Goal: Book appointment/travel/reservation

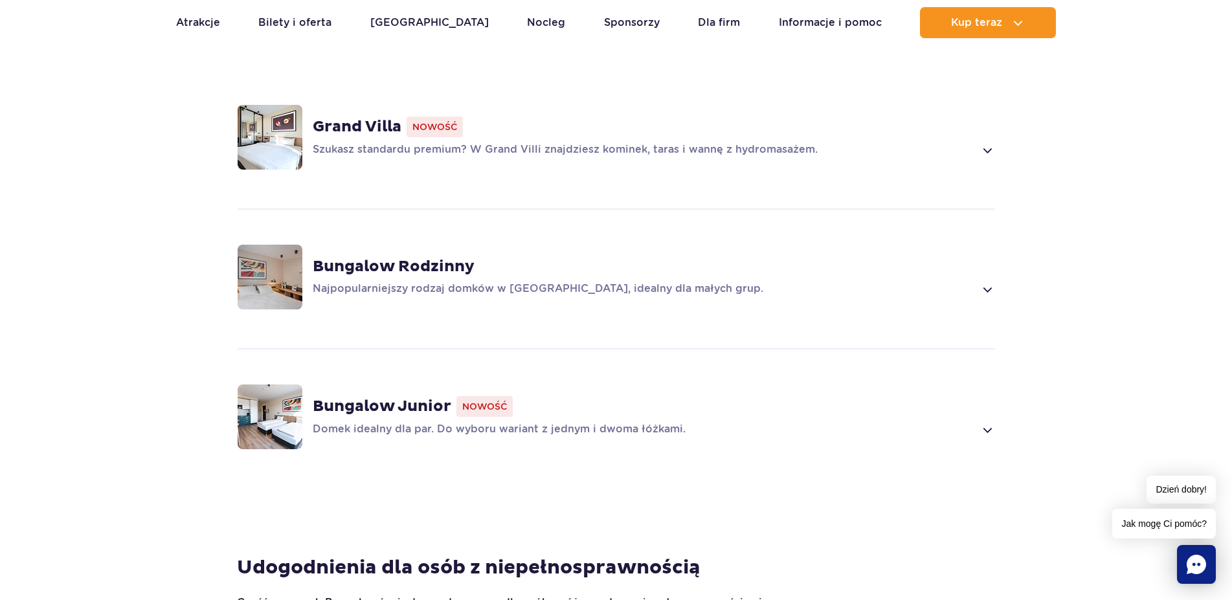
scroll to position [925, 0]
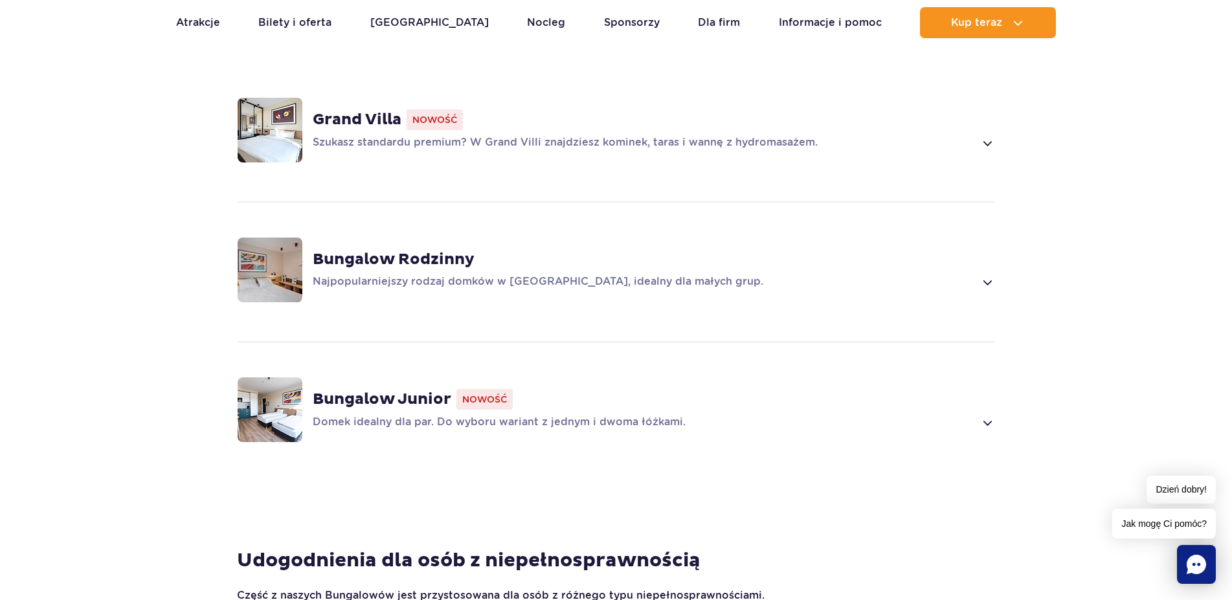
click at [993, 415] on span at bounding box center [987, 423] width 15 height 16
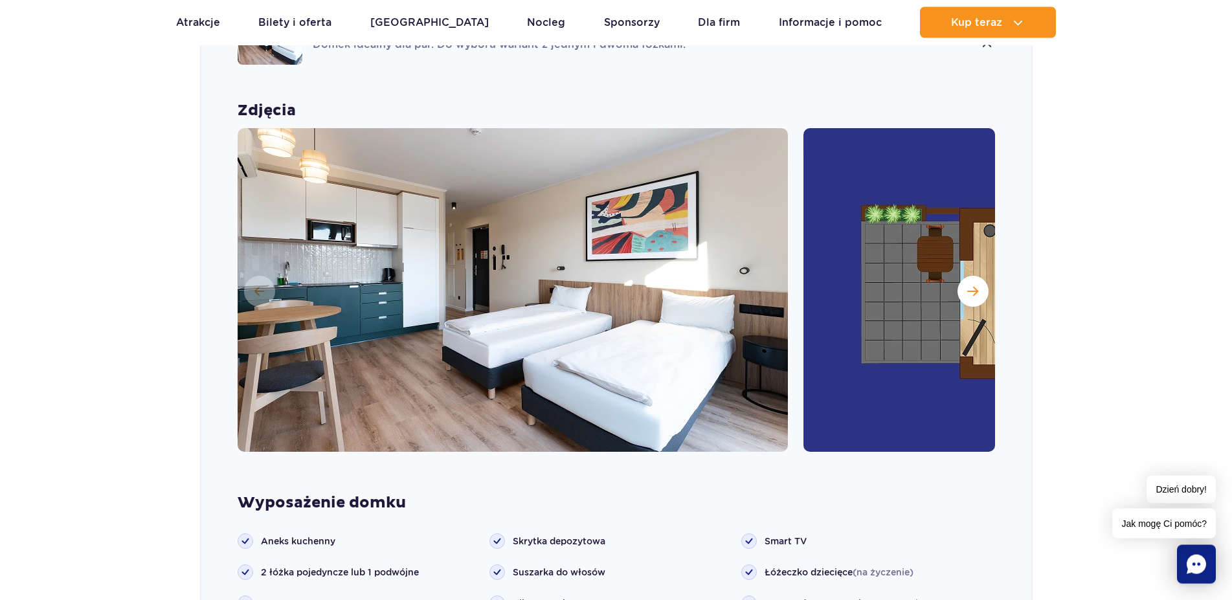
scroll to position [1304, 0]
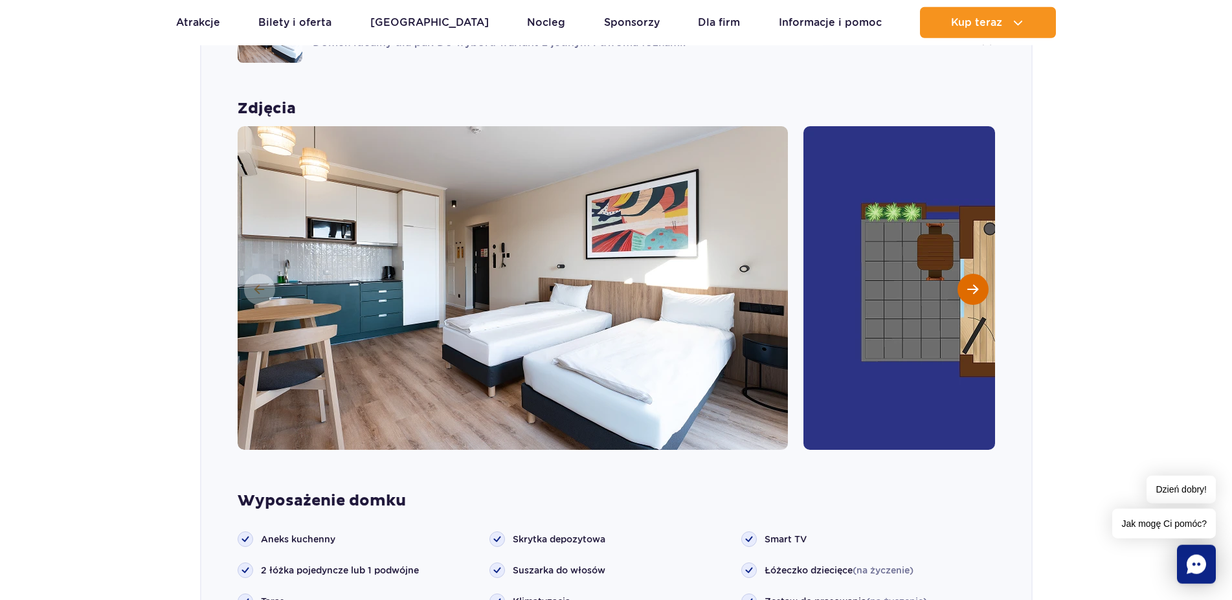
click at [976, 284] on span "Następny slajd" at bounding box center [972, 290] width 11 height 12
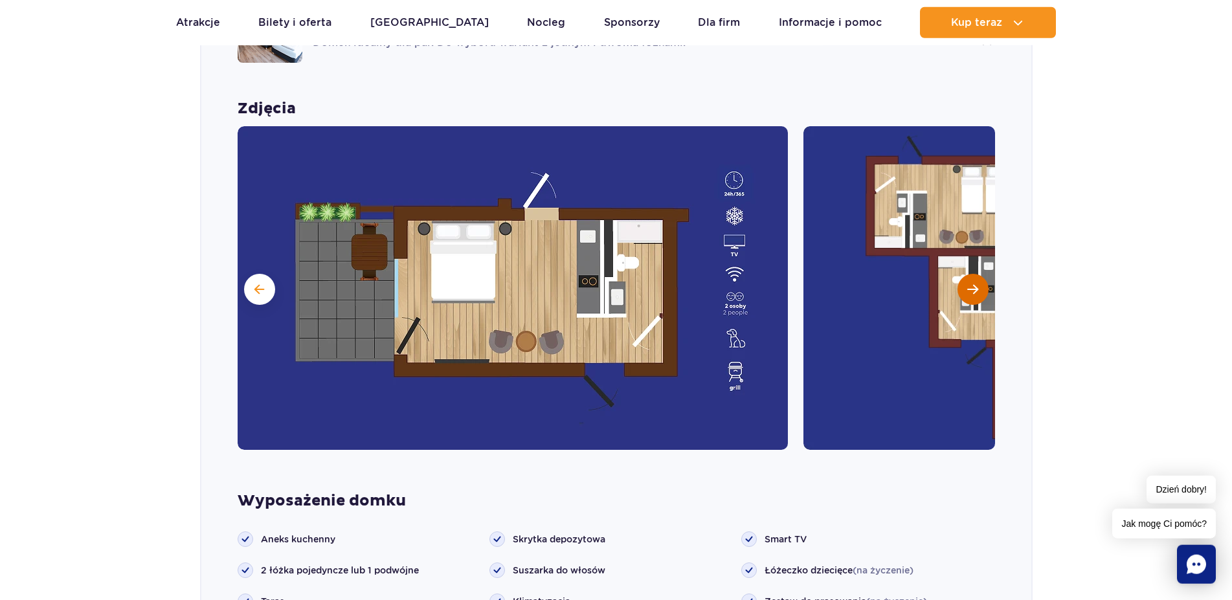
click at [966, 274] on button "Następny slajd" at bounding box center [973, 289] width 31 height 31
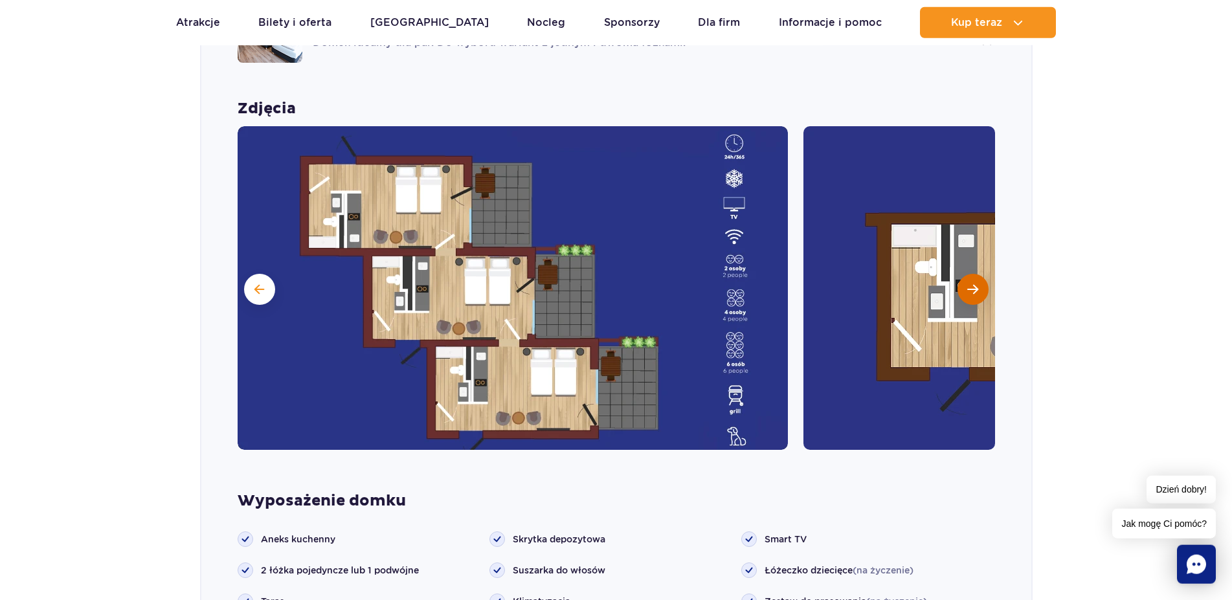
click at [966, 274] on button "Następny slajd" at bounding box center [973, 289] width 31 height 31
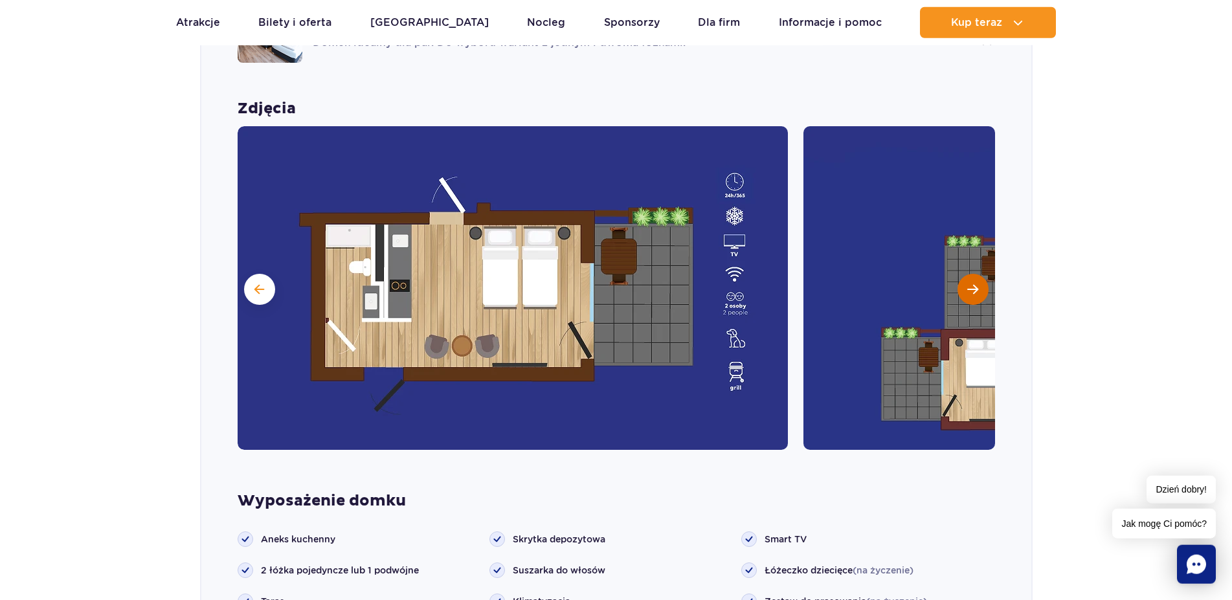
click at [966, 274] on button "Następny slajd" at bounding box center [973, 289] width 31 height 31
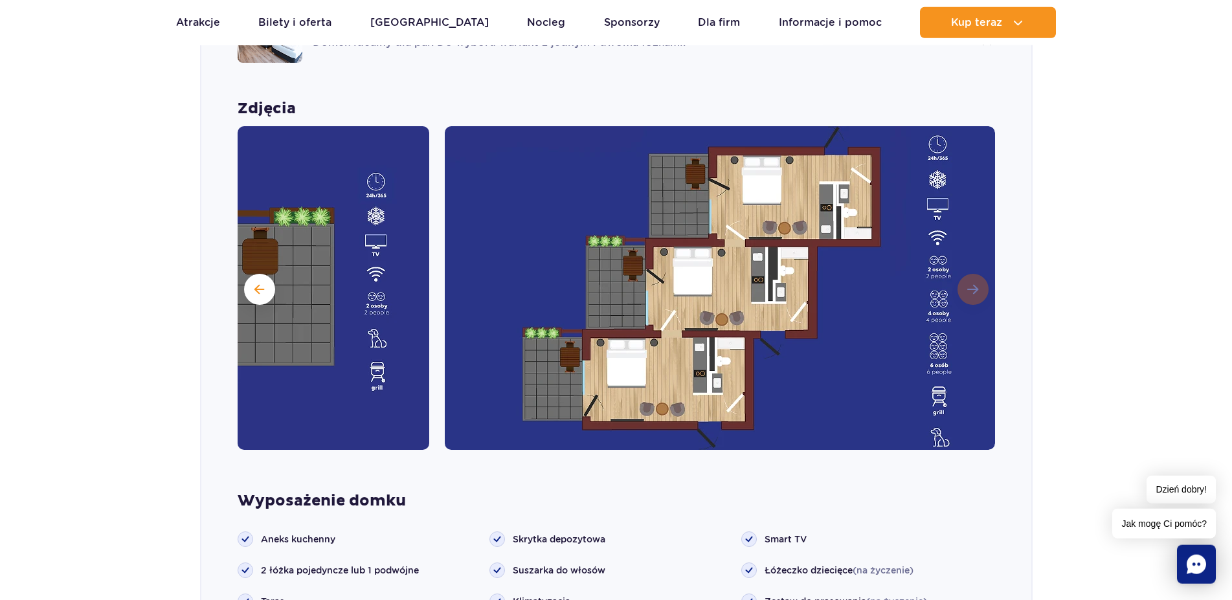
click at [966, 266] on img at bounding box center [720, 288] width 550 height 324
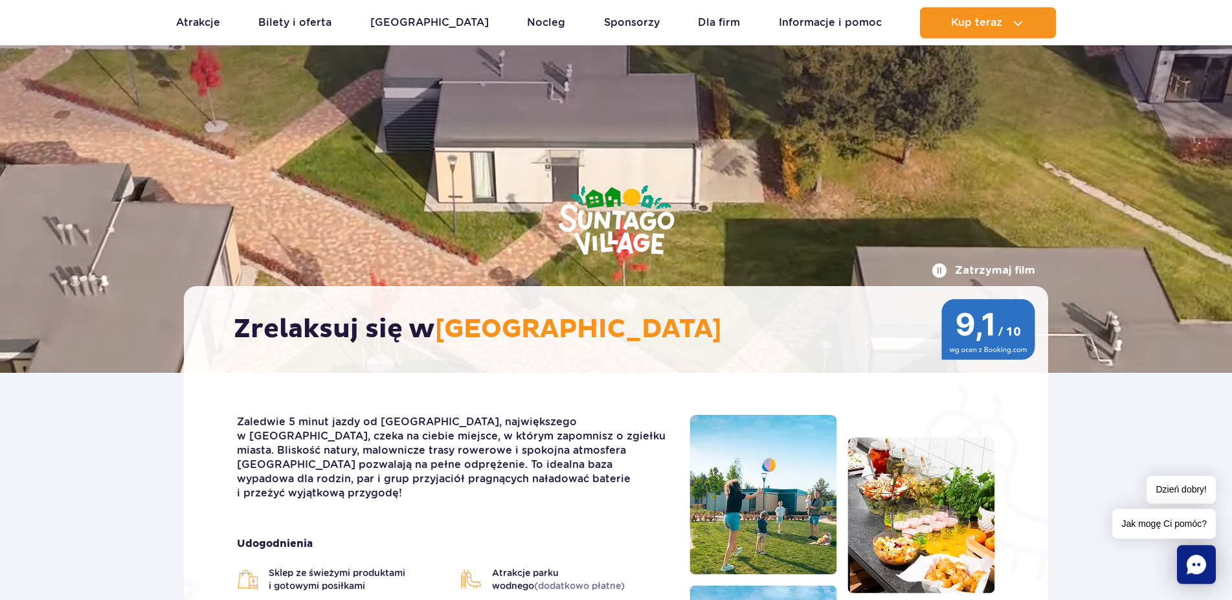
scroll to position [0, 0]
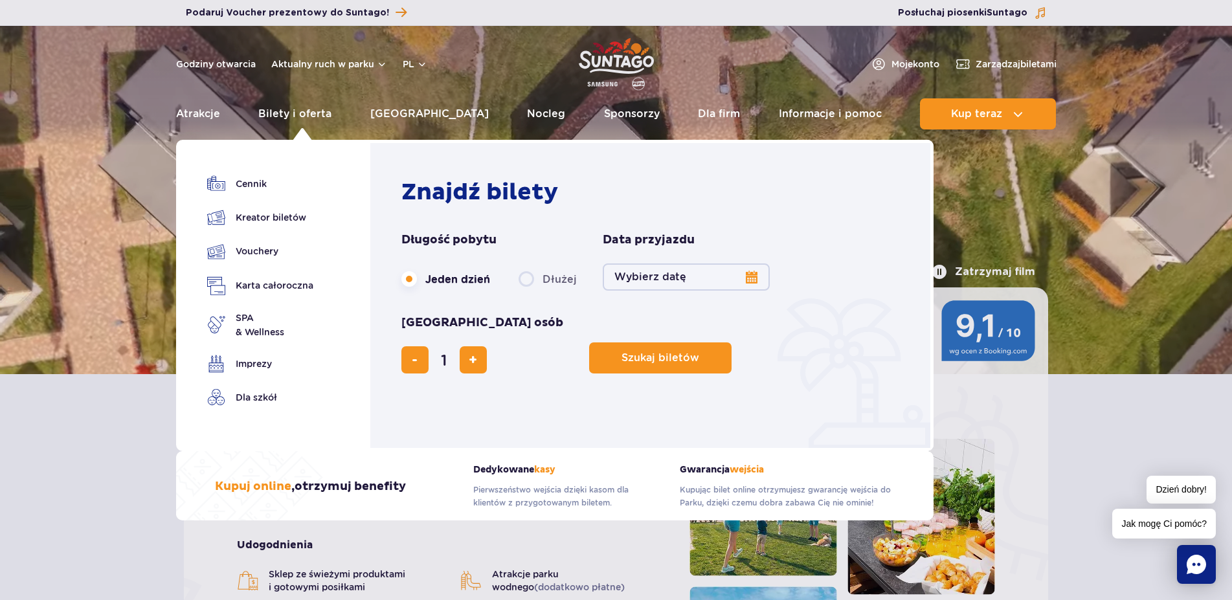
click at [682, 286] on button "Wybierz datę" at bounding box center [686, 277] width 167 height 27
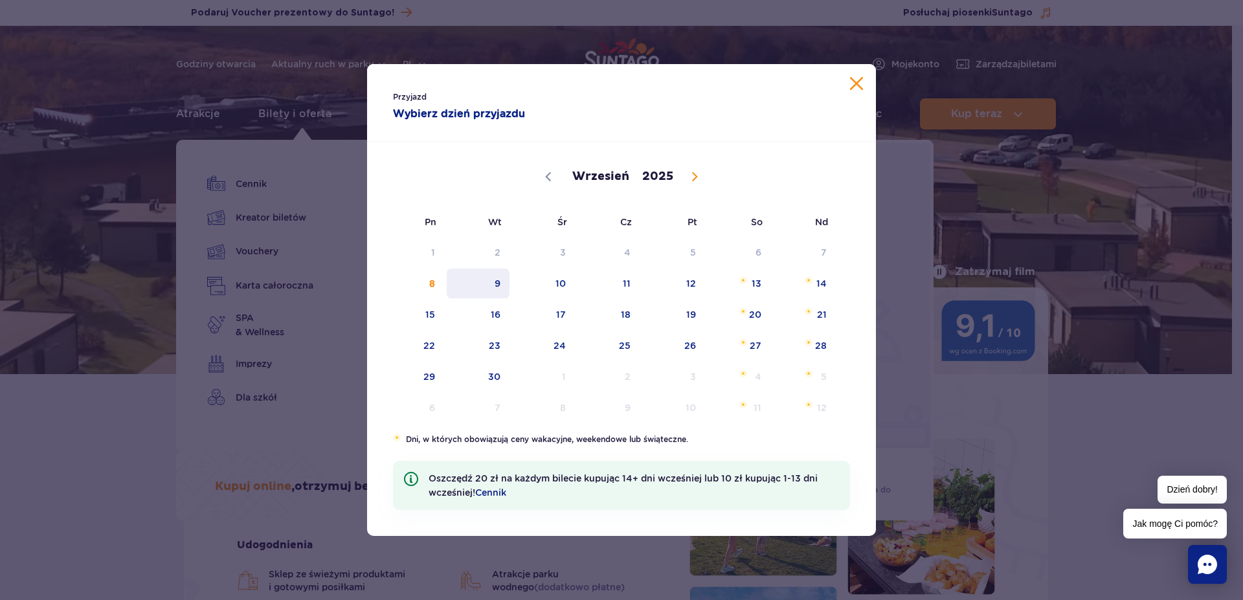
click at [502, 280] on span "9" at bounding box center [477, 284] width 65 height 30
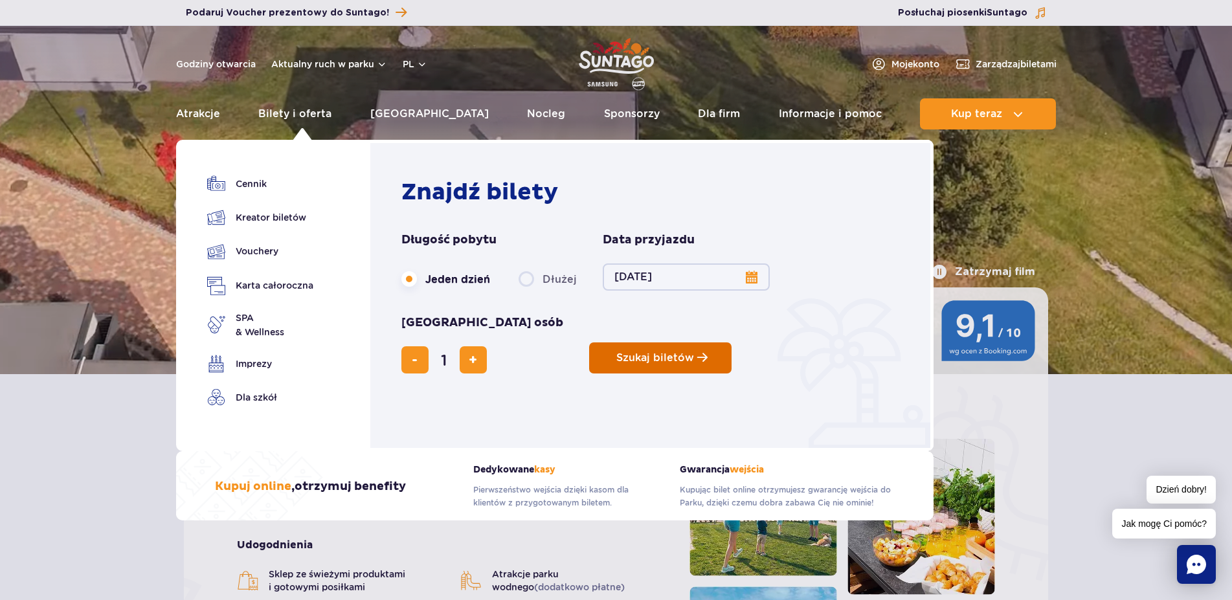
click at [616, 352] on span "Szukaj biletów" at bounding box center [655, 358] width 78 height 12
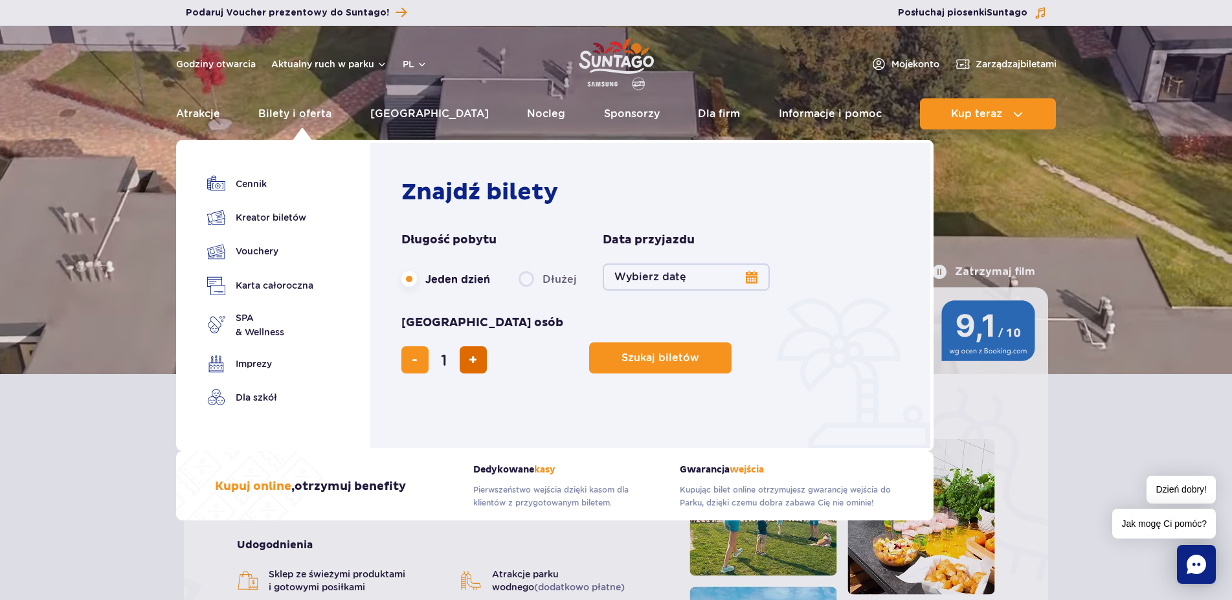
click at [477, 360] on span "dodaj bilet" at bounding box center [473, 360] width 8 height 0
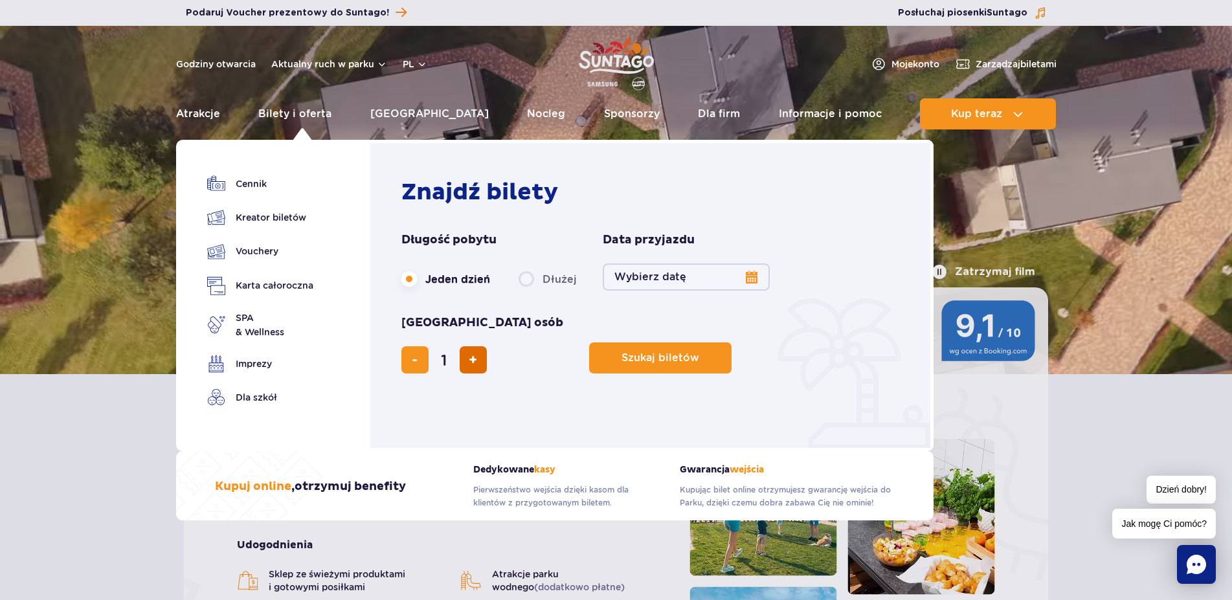
type input "2"
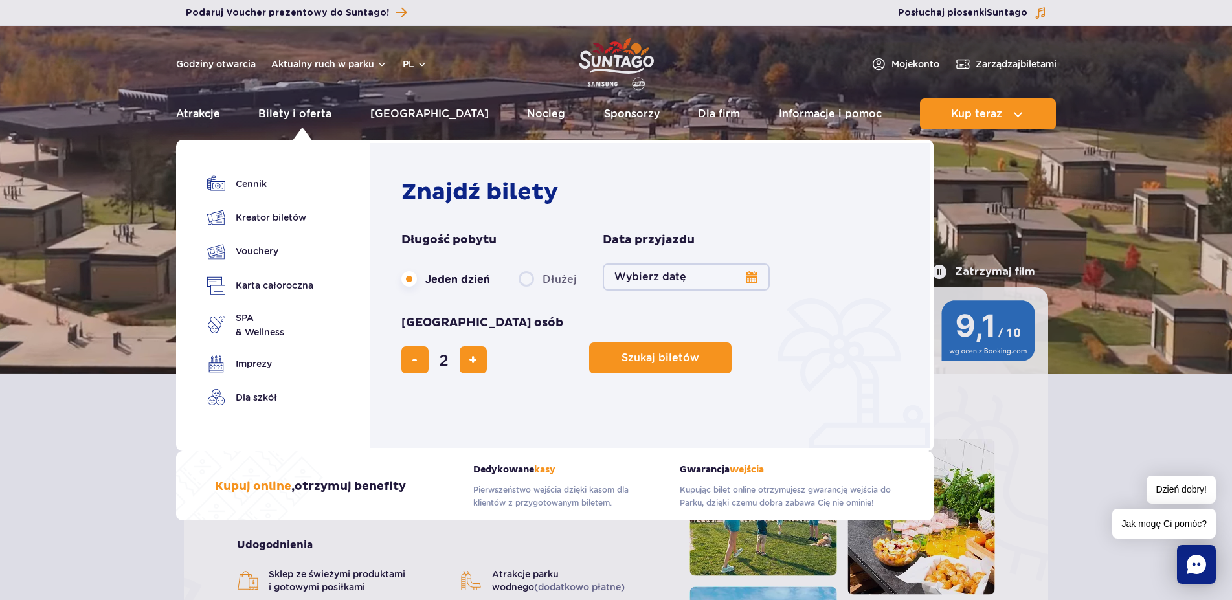
click at [693, 282] on button "Wybierz datę" at bounding box center [686, 277] width 167 height 27
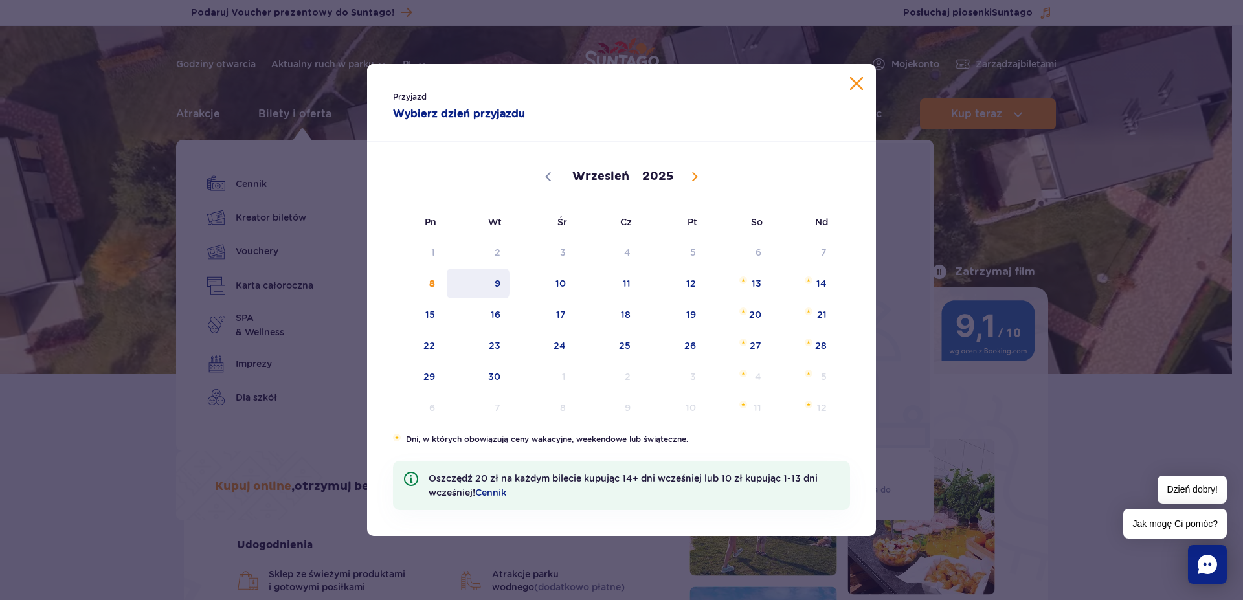
click at [493, 287] on span "9" at bounding box center [477, 284] width 65 height 30
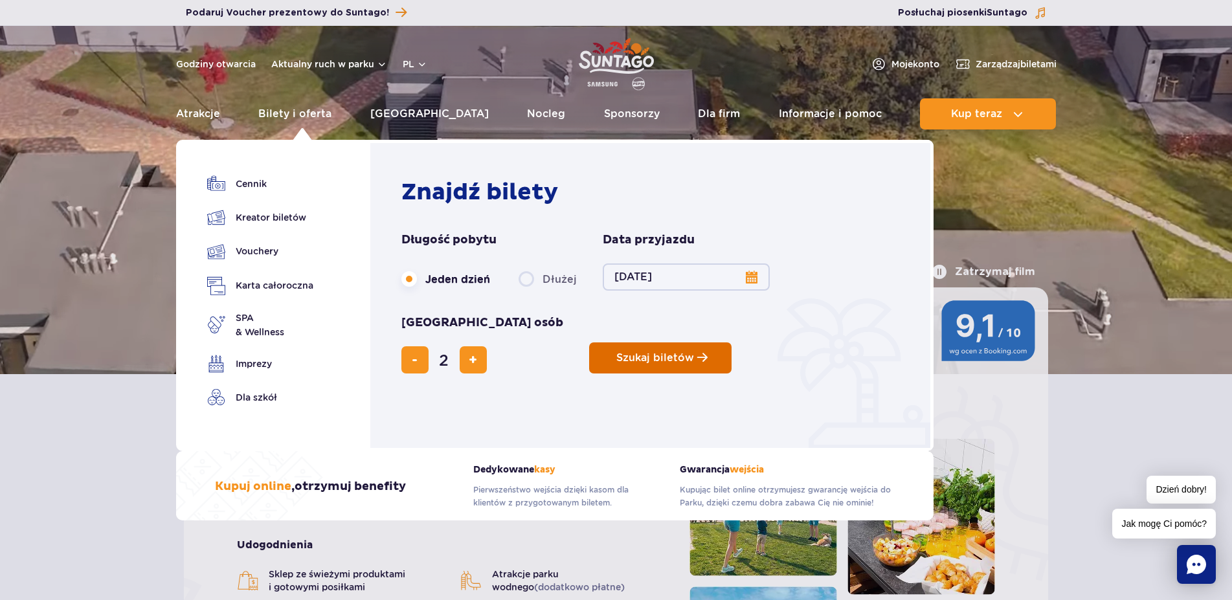
click at [589, 342] on button "Szukaj biletów" at bounding box center [660, 357] width 142 height 31
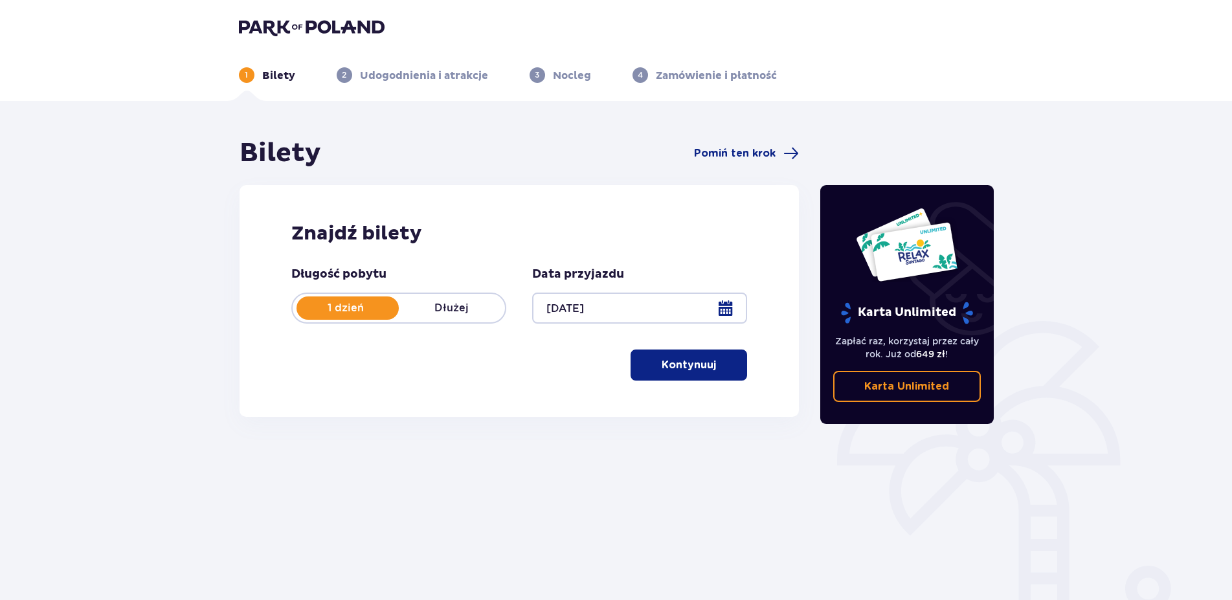
click at [686, 366] on p "Kontynuuj" at bounding box center [689, 365] width 54 height 14
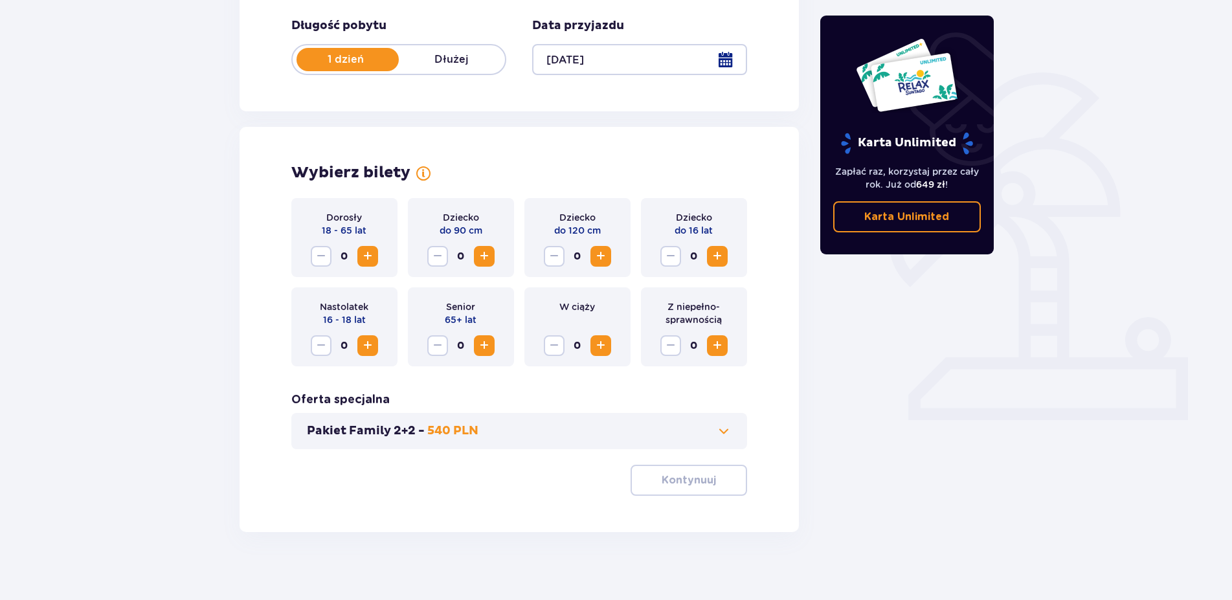
scroll to position [258, 0]
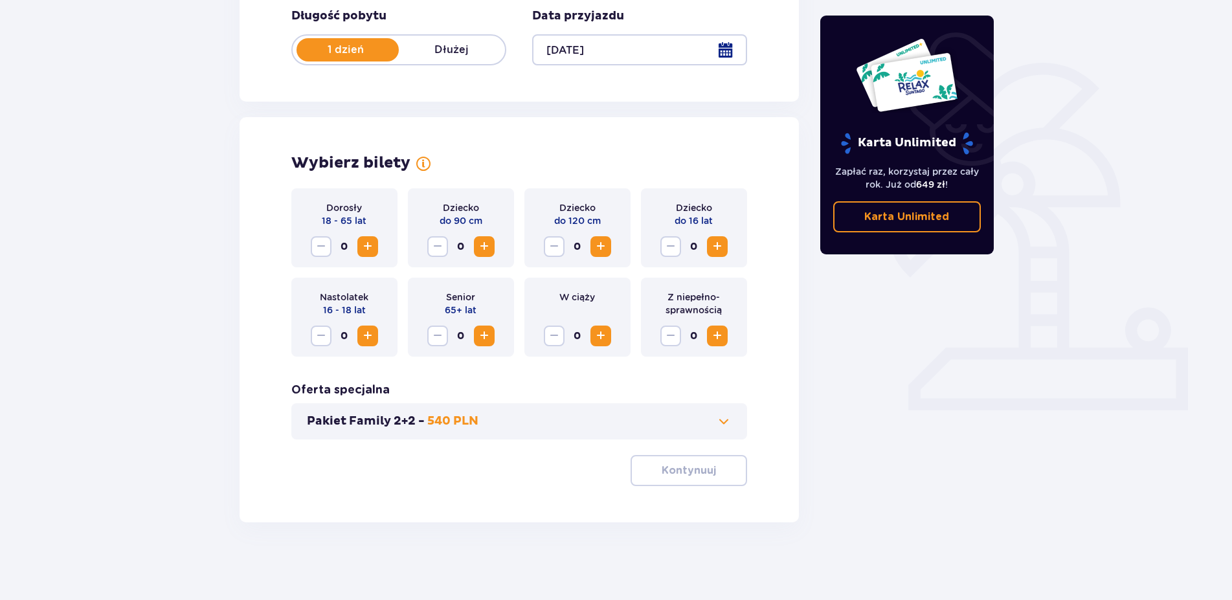
click at [720, 337] on span "Increase" at bounding box center [718, 336] width 16 height 16
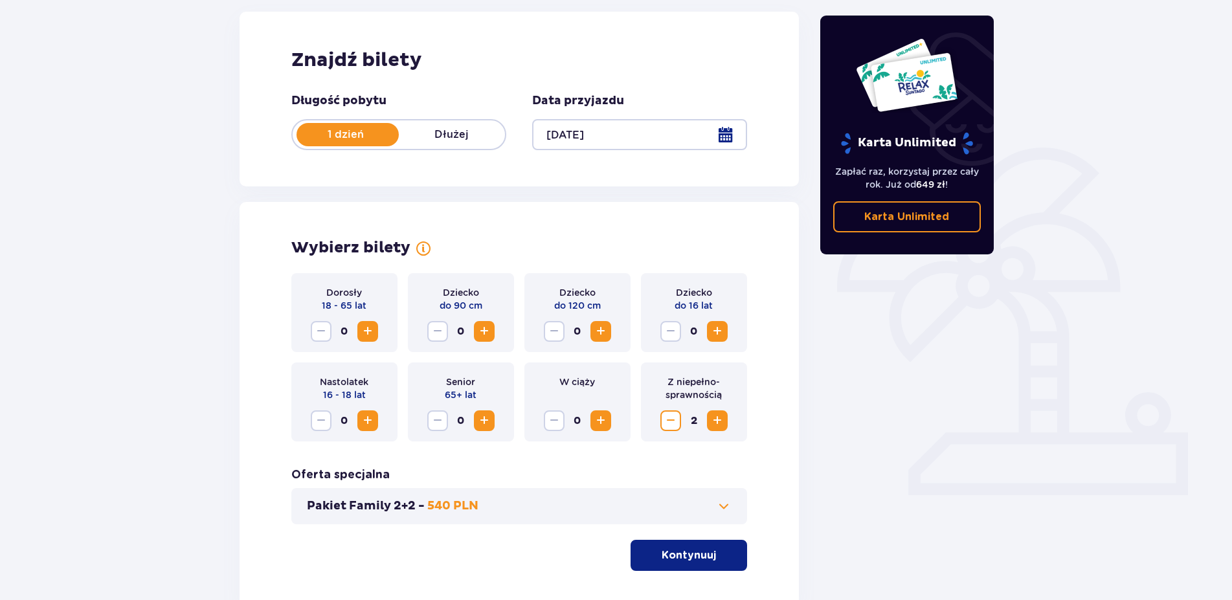
scroll to position [198, 0]
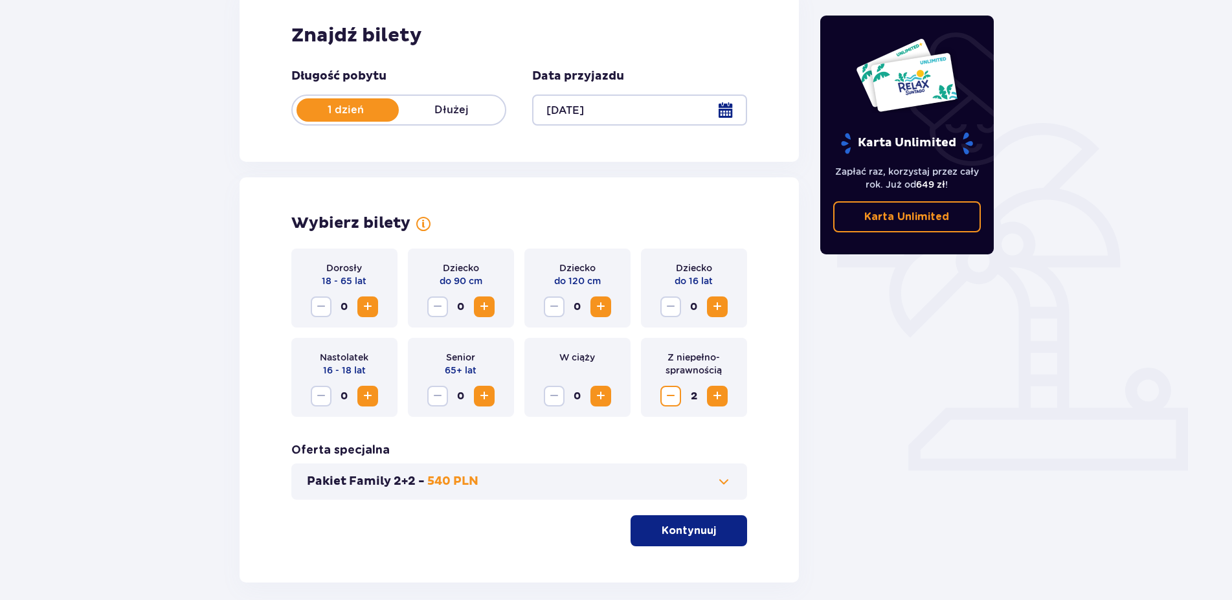
click at [702, 534] on p "Kontynuuj" at bounding box center [689, 531] width 54 height 14
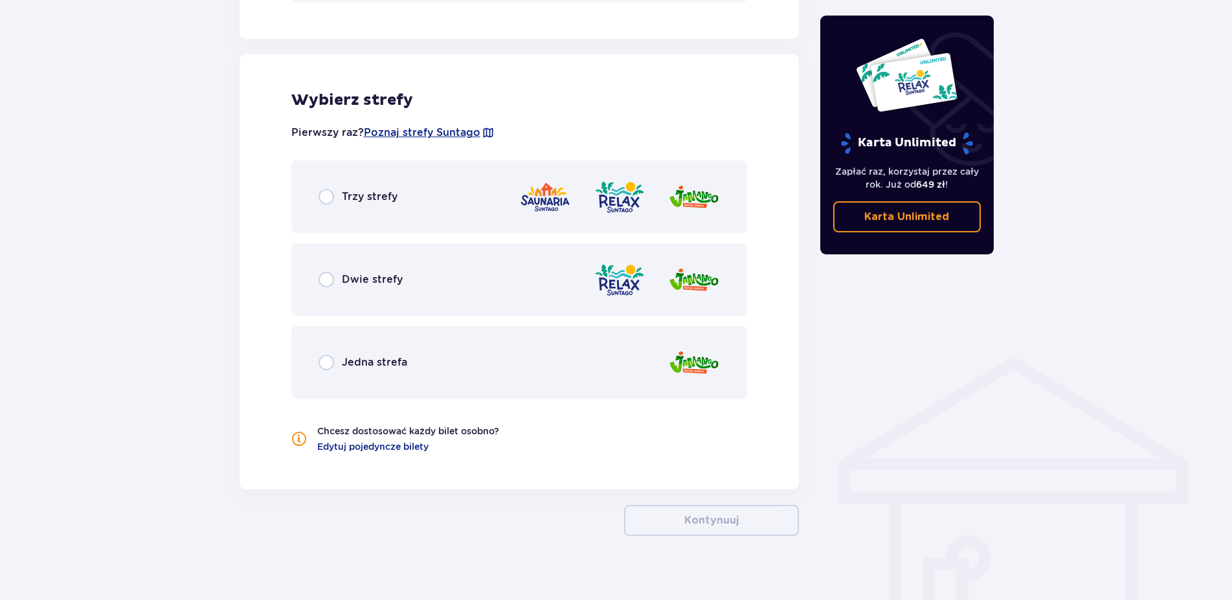
scroll to position [709, 0]
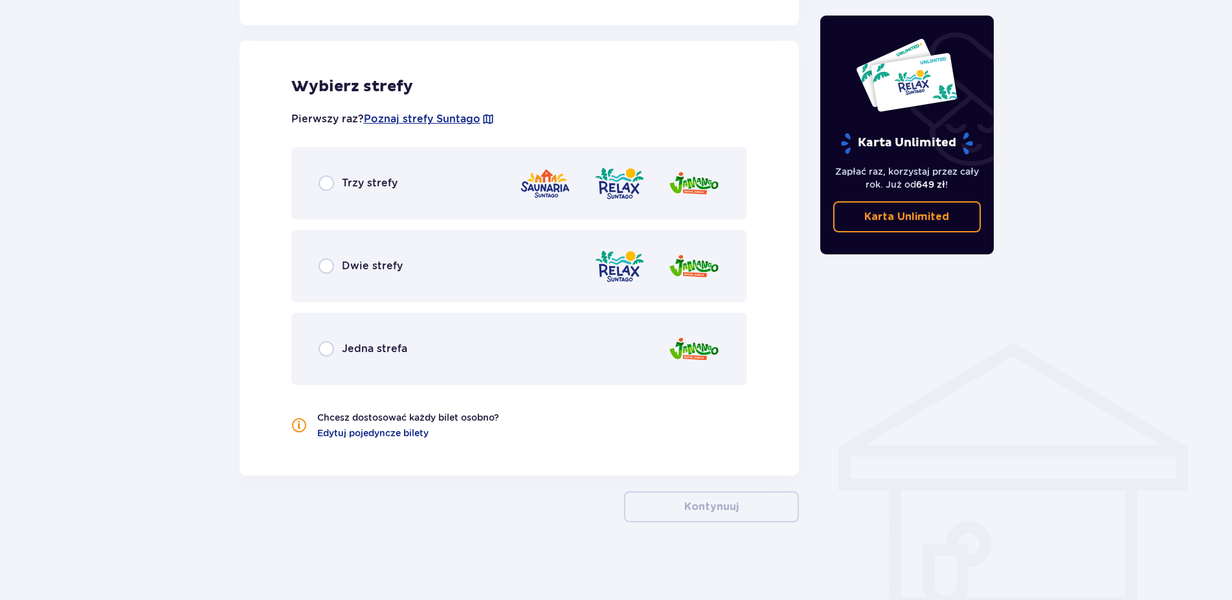
click at [328, 257] on div "Dwie strefy" at bounding box center [519, 266] width 456 height 73
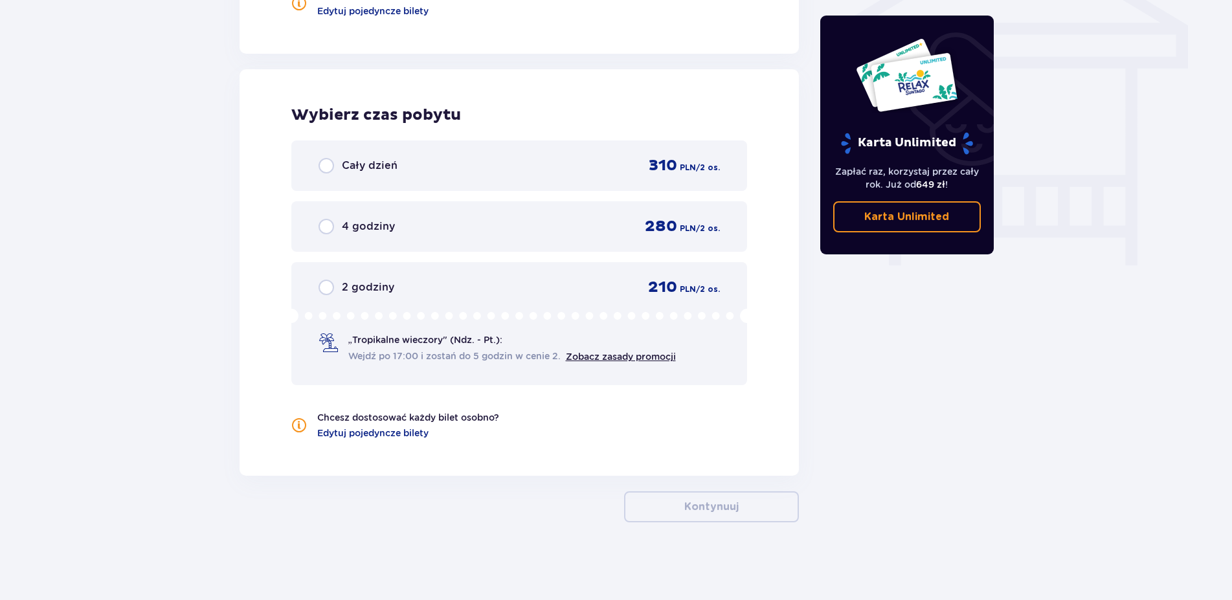
scroll to position [801, 0]
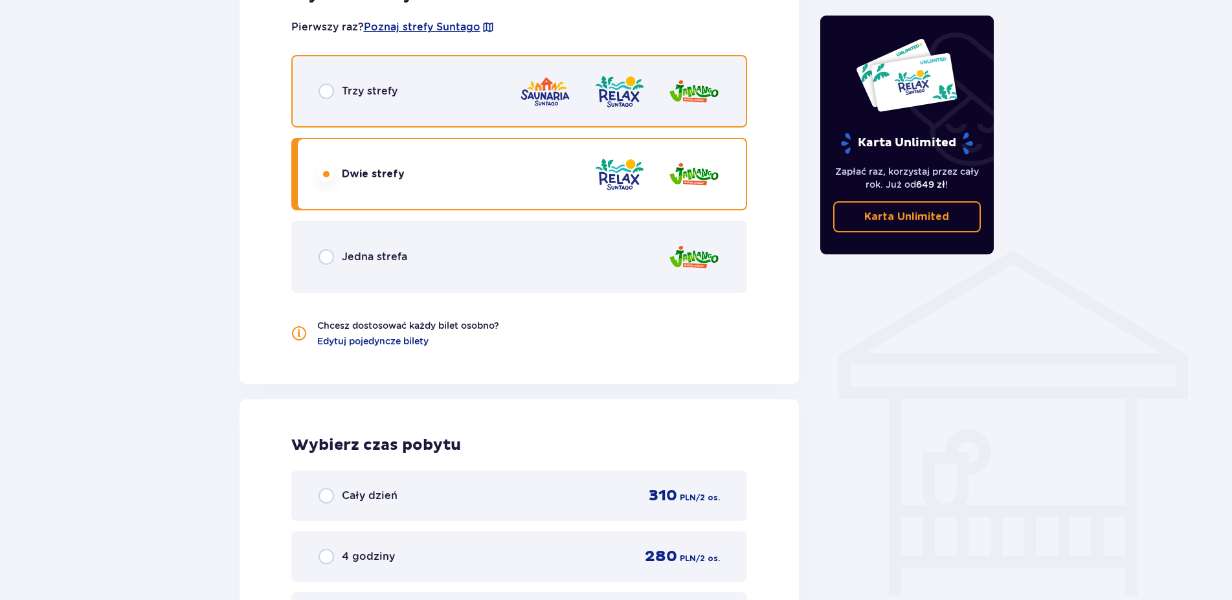
click at [324, 91] on input "radio" at bounding box center [327, 92] width 16 height 16
radio input "true"
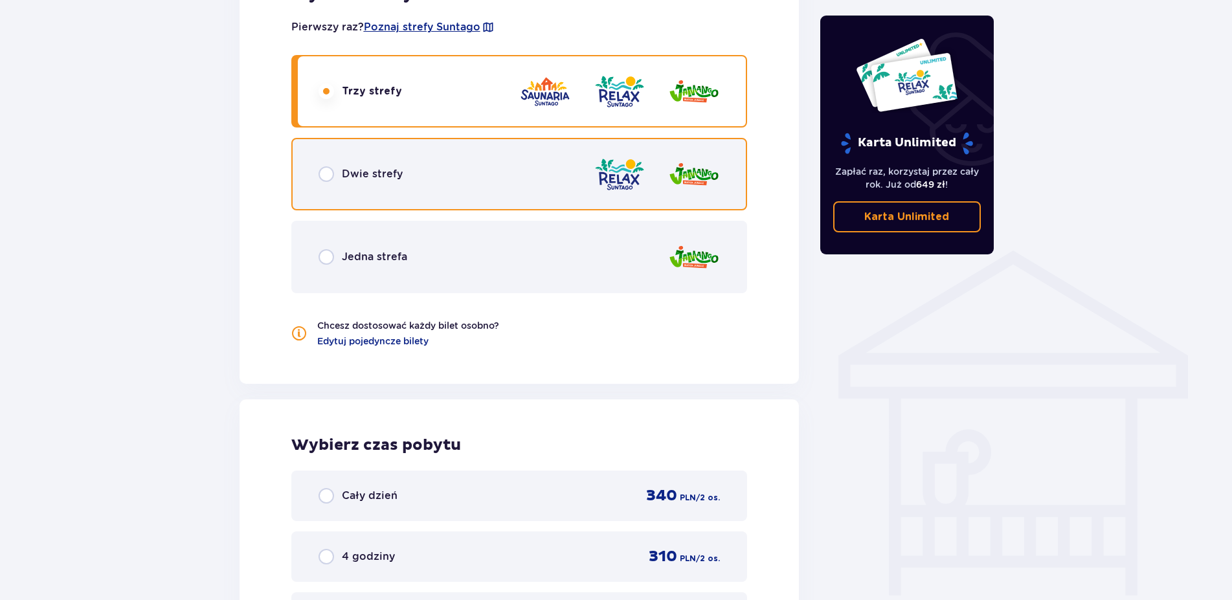
click at [326, 169] on input "radio" at bounding box center [327, 174] width 16 height 16
radio input "true"
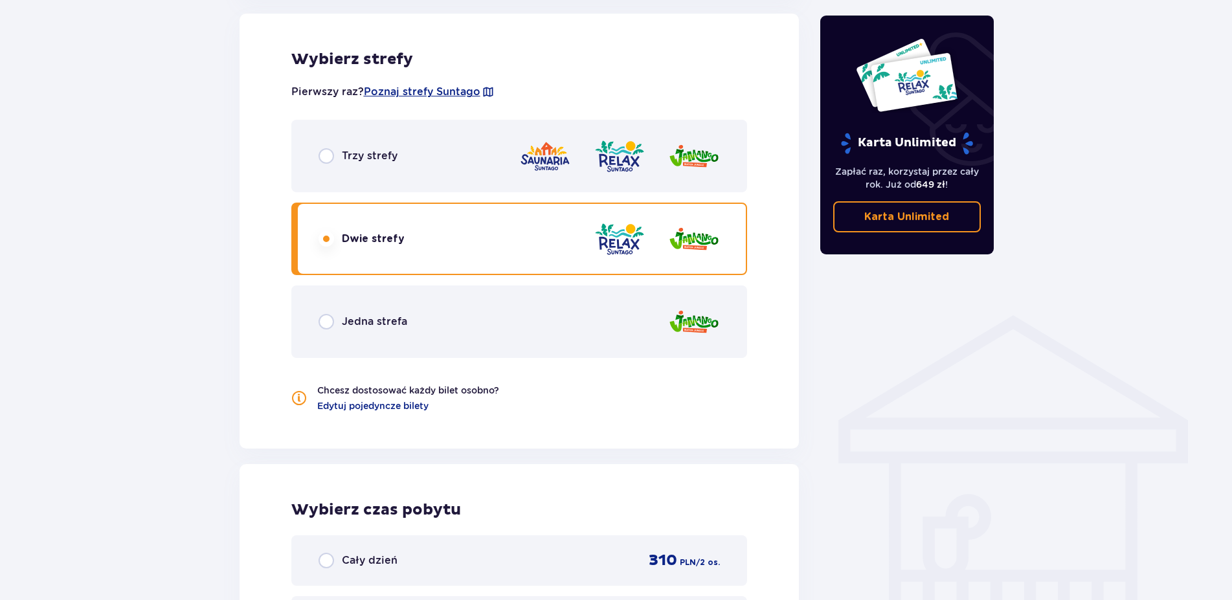
scroll to position [735, 0]
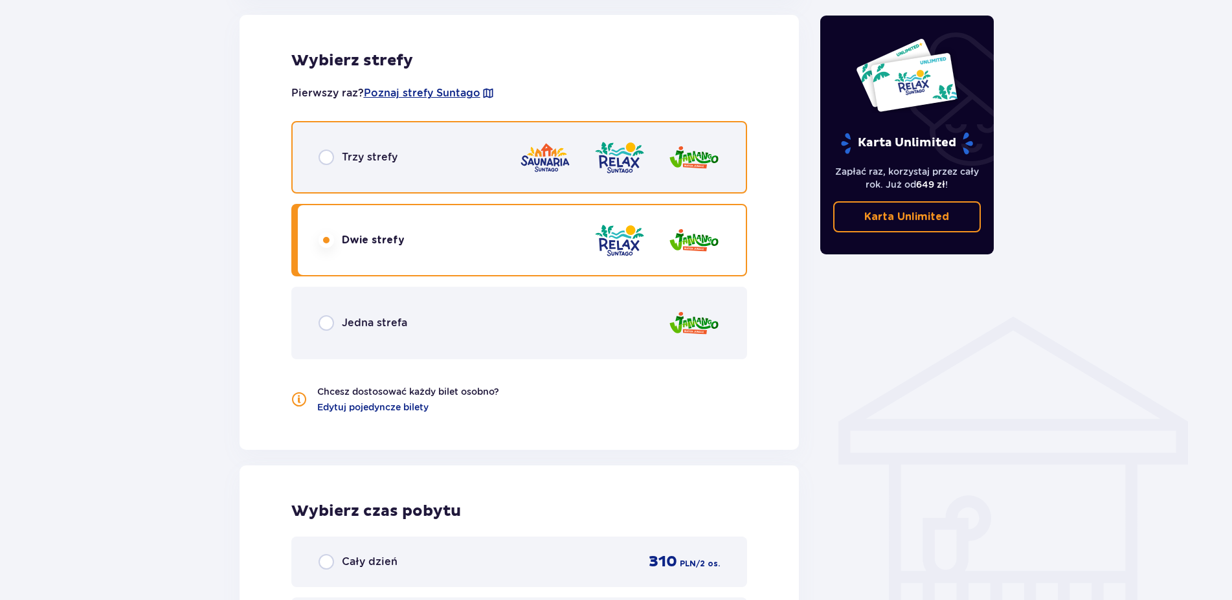
click at [328, 157] on input "radio" at bounding box center [327, 158] width 16 height 16
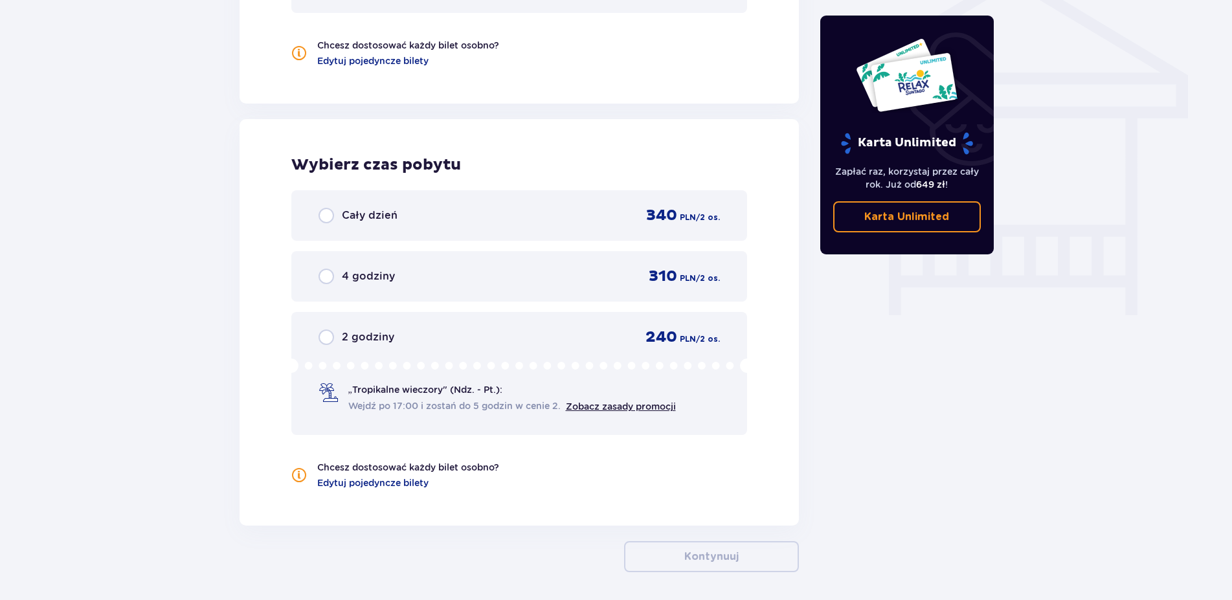
scroll to position [1131, 0]
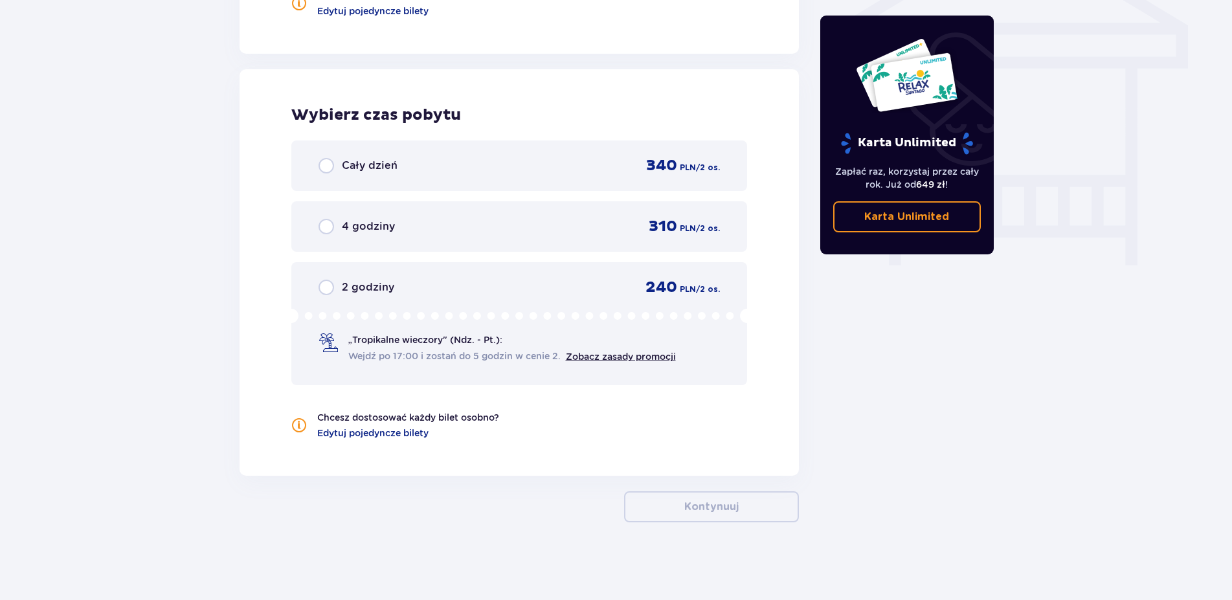
click at [372, 163] on p "Cały dzień" at bounding box center [370, 166] width 56 height 14
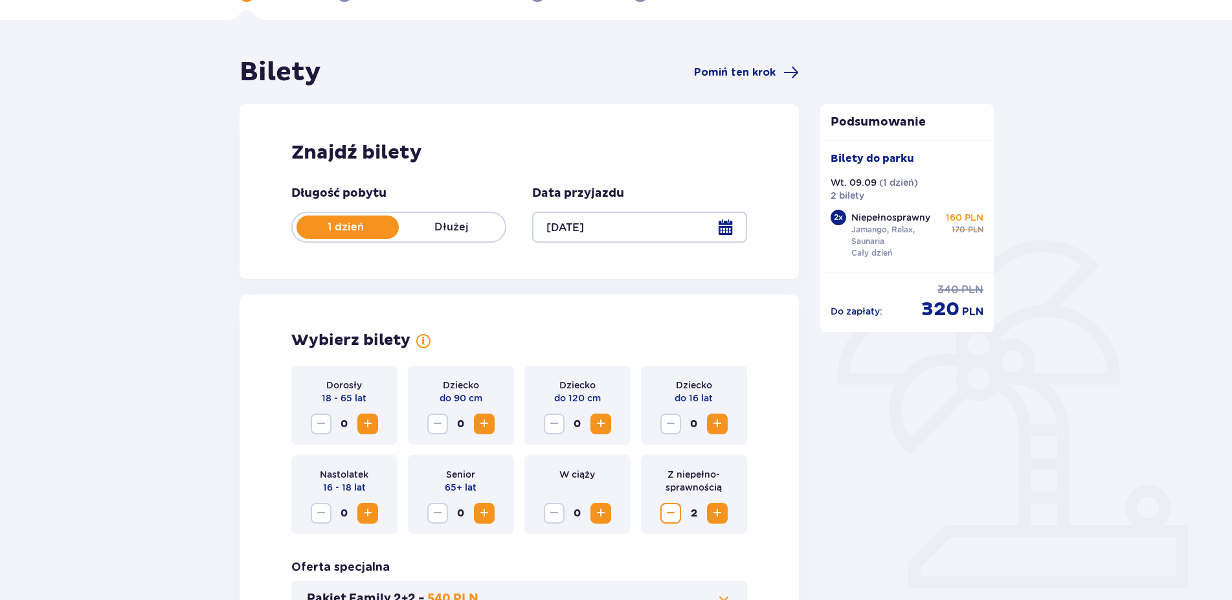
scroll to position [0, 0]
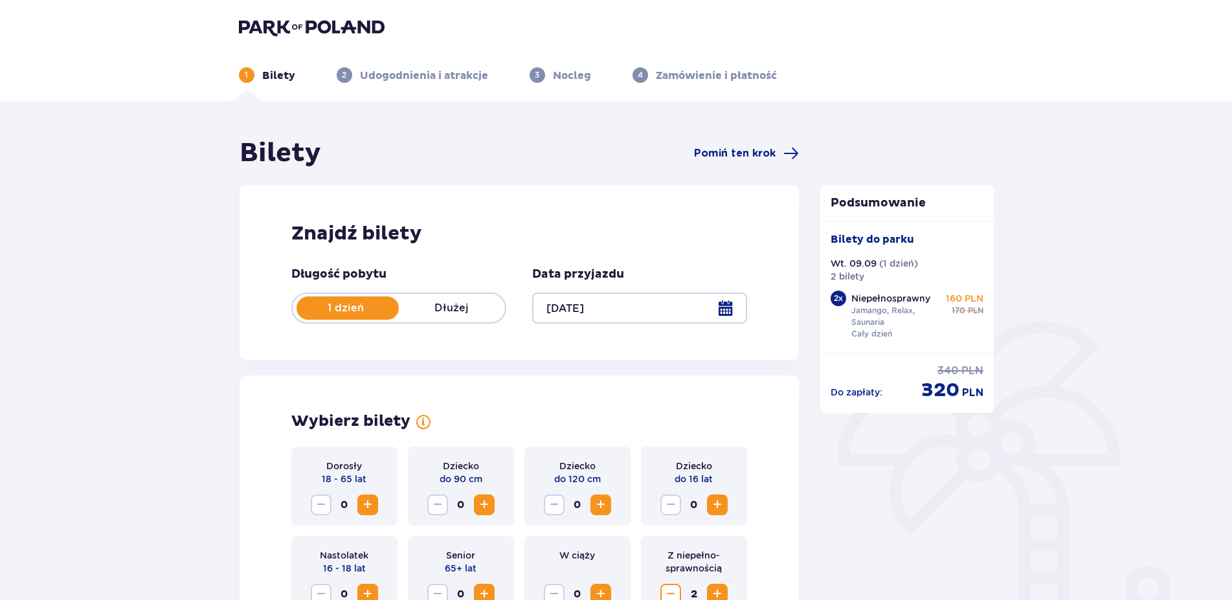
click at [267, 30] on img at bounding box center [312, 27] width 146 height 18
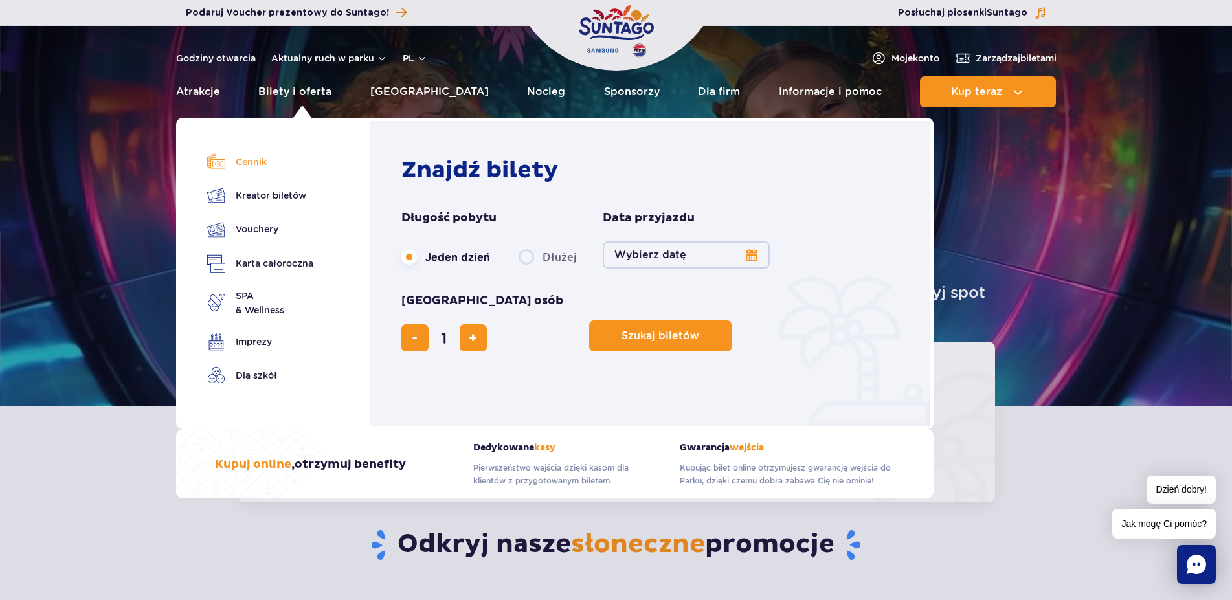
click at [253, 164] on link "Cennik" at bounding box center [260, 162] width 106 height 18
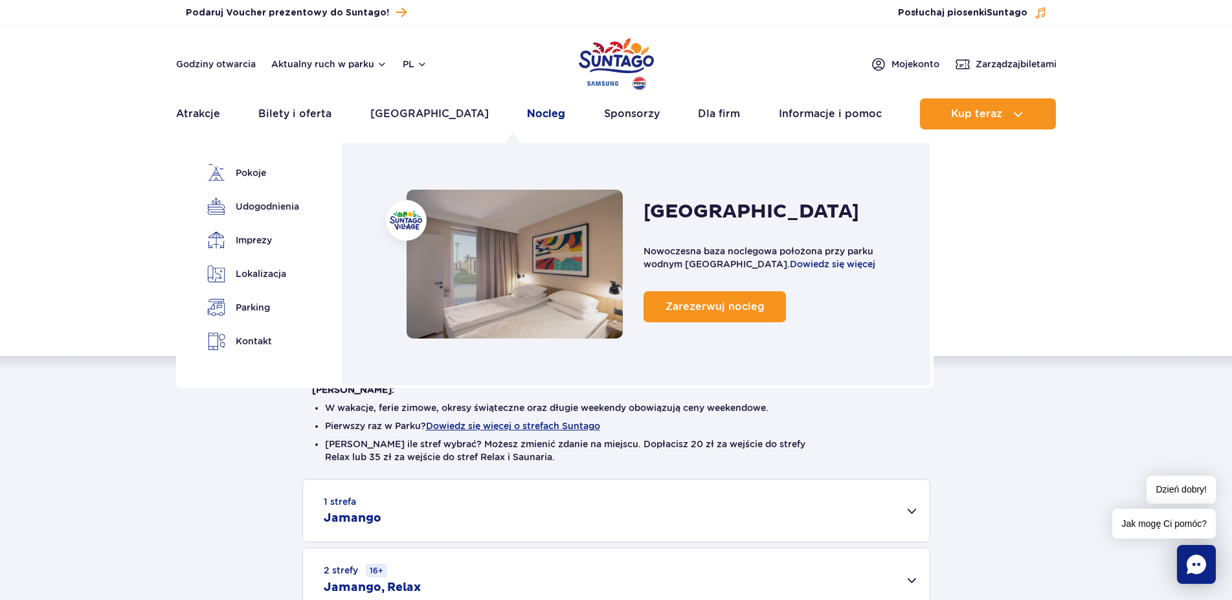
click at [527, 122] on link "Nocleg" at bounding box center [546, 113] width 38 height 31
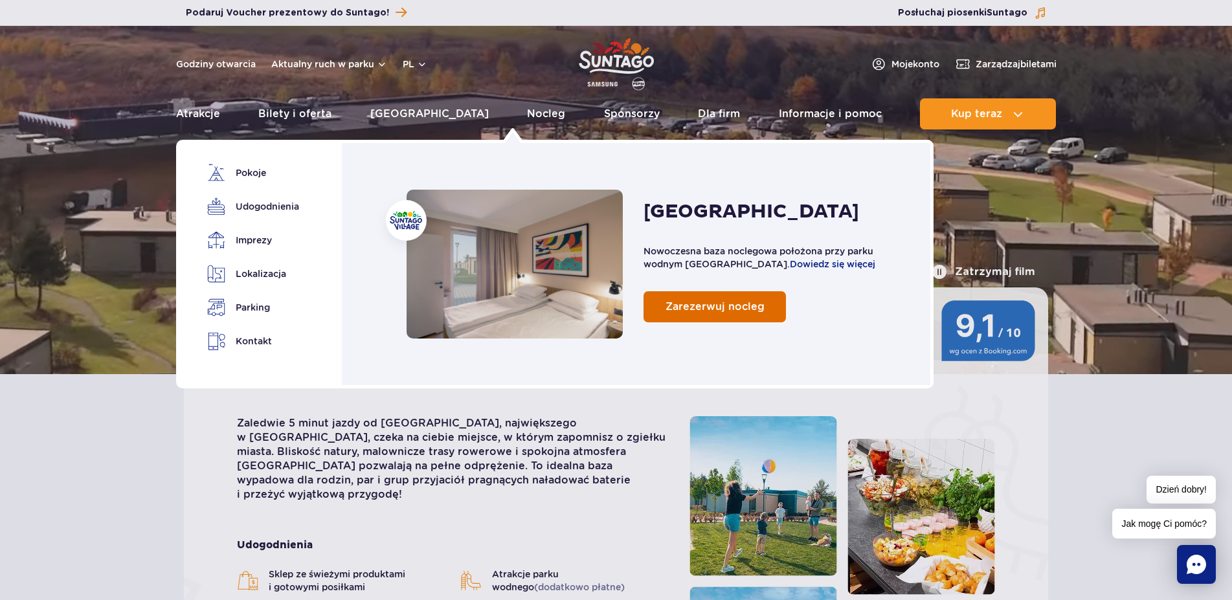
click at [701, 302] on span "Zarezerwuj nocleg" at bounding box center [715, 306] width 99 height 12
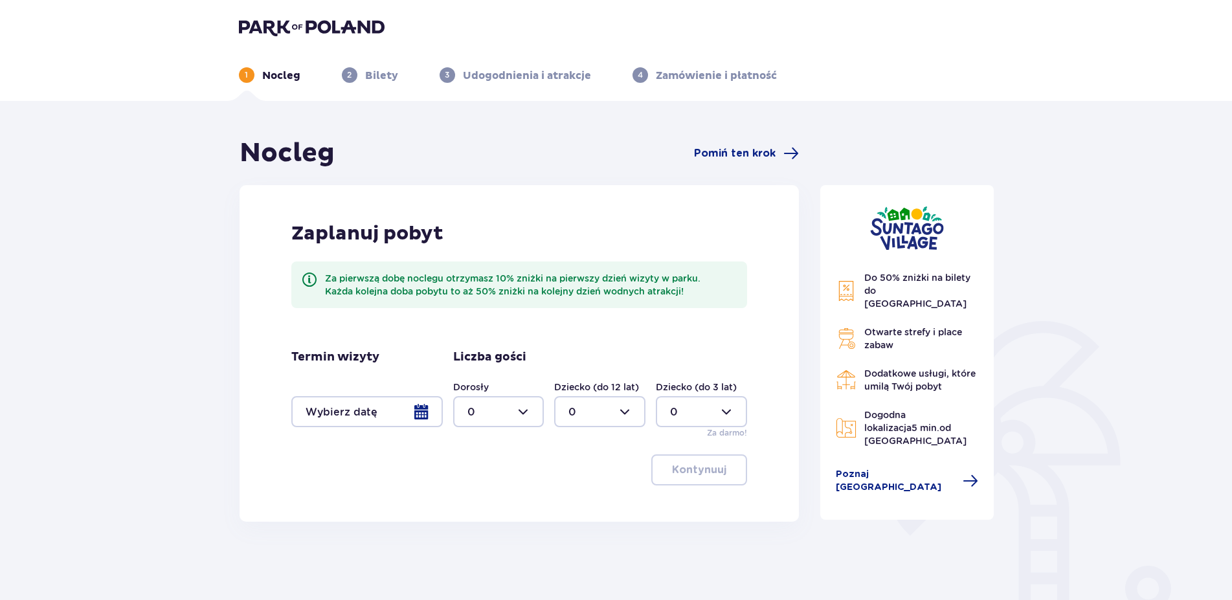
click at [416, 418] on div at bounding box center [366, 411] width 151 height 31
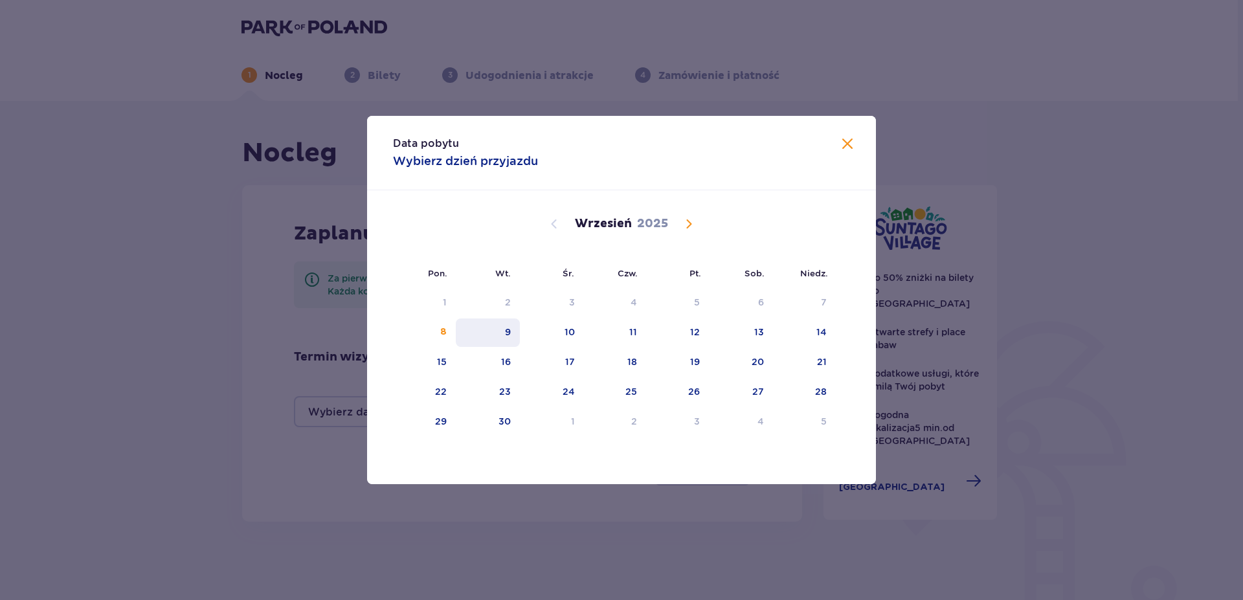
click at [504, 334] on div "9" at bounding box center [488, 333] width 64 height 28
click at [633, 336] on div "11" at bounding box center [633, 332] width 8 height 13
type input "[DATE] - [DATE]"
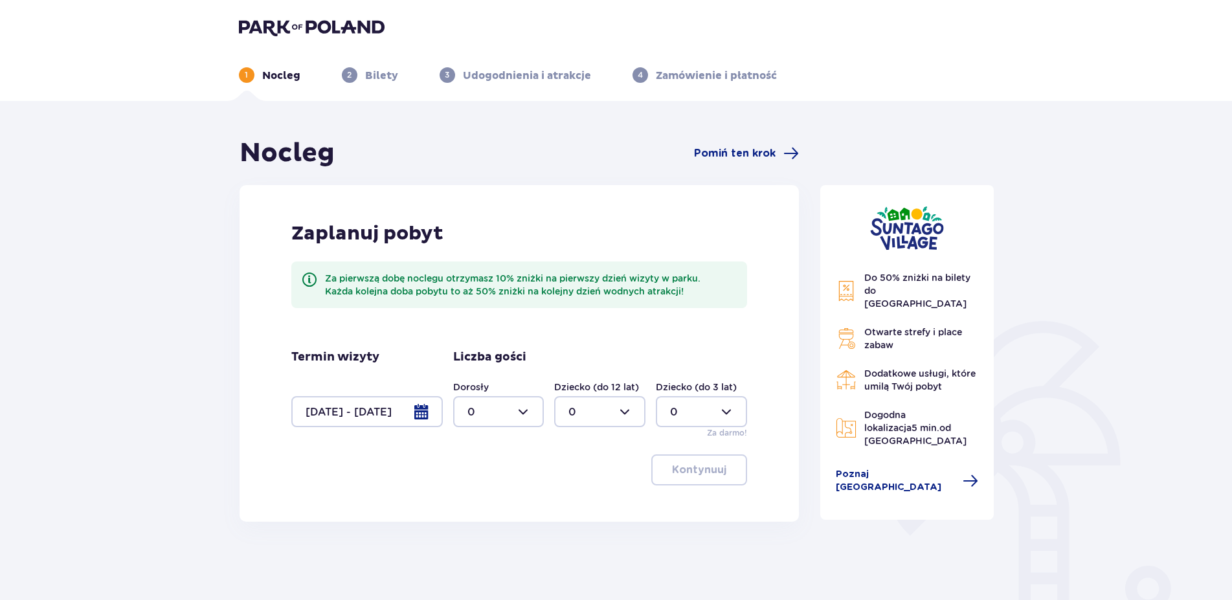
click at [525, 410] on div at bounding box center [498, 411] width 91 height 31
click at [477, 500] on div "2" at bounding box center [498, 506] width 63 height 14
type input "2"
click at [704, 470] on p "Kontynuuj" at bounding box center [699, 470] width 54 height 14
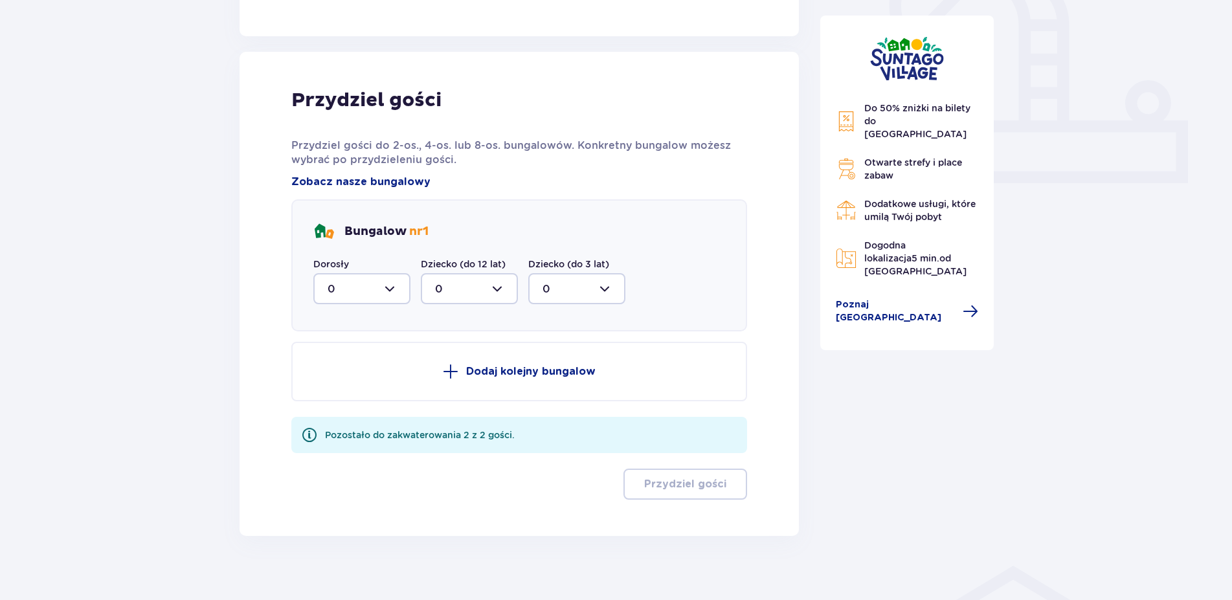
scroll to position [499, 0]
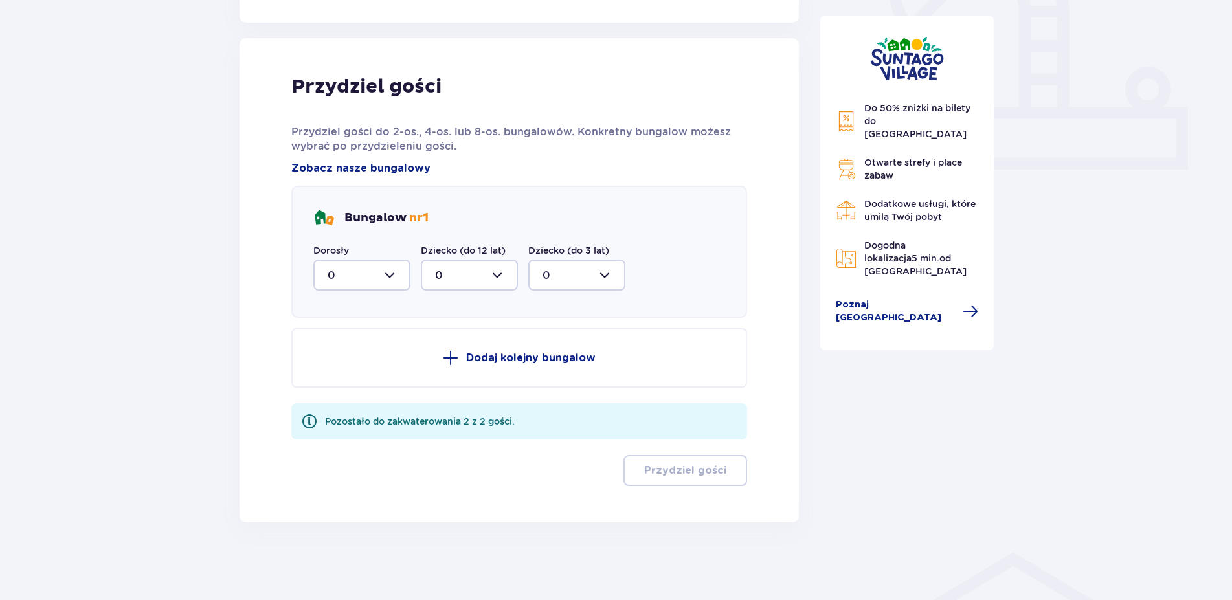
click at [375, 275] on div at bounding box center [361, 275] width 97 height 31
click at [365, 377] on span "2" at bounding box center [362, 368] width 95 height 27
type input "2"
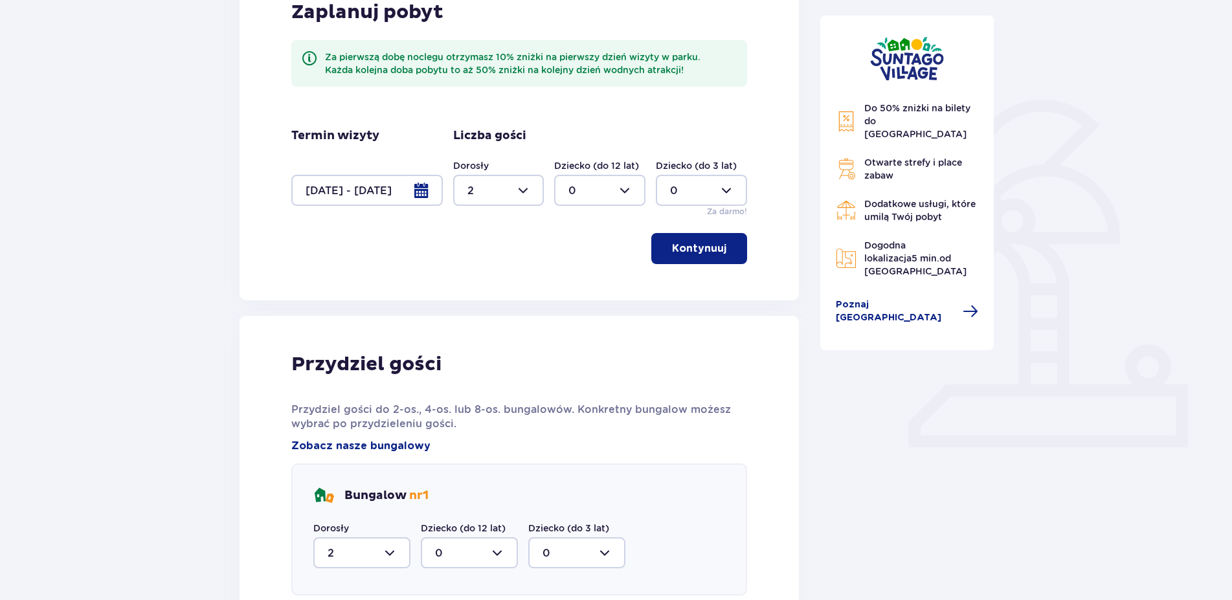
scroll to position [372, 0]
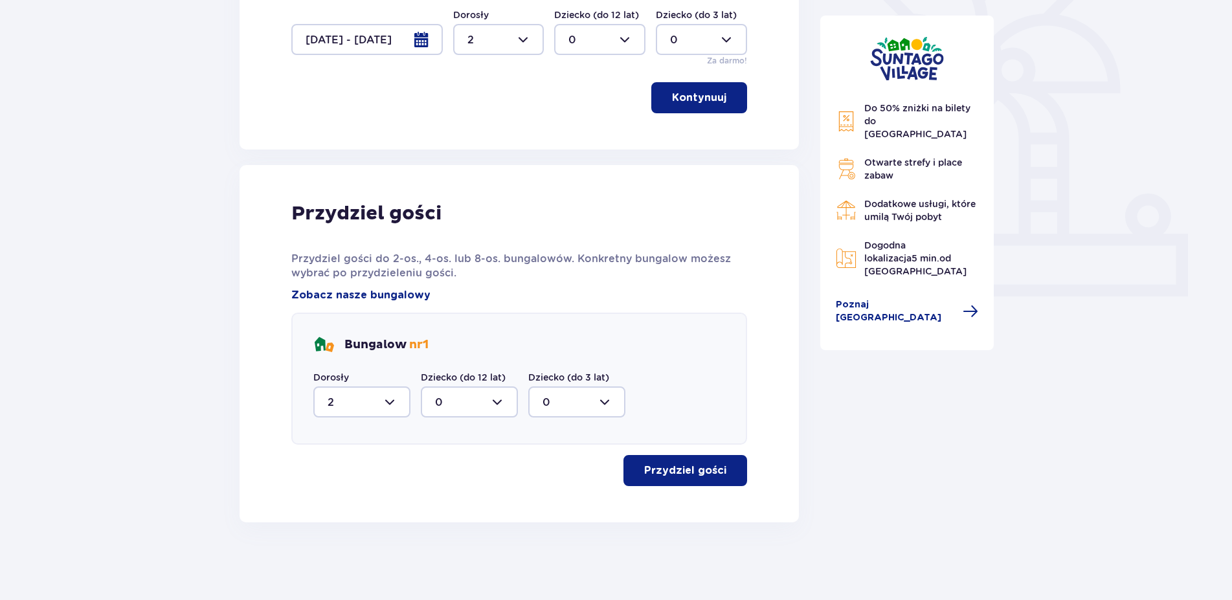
click at [693, 473] on p "Przydziel gości" at bounding box center [685, 471] width 82 height 14
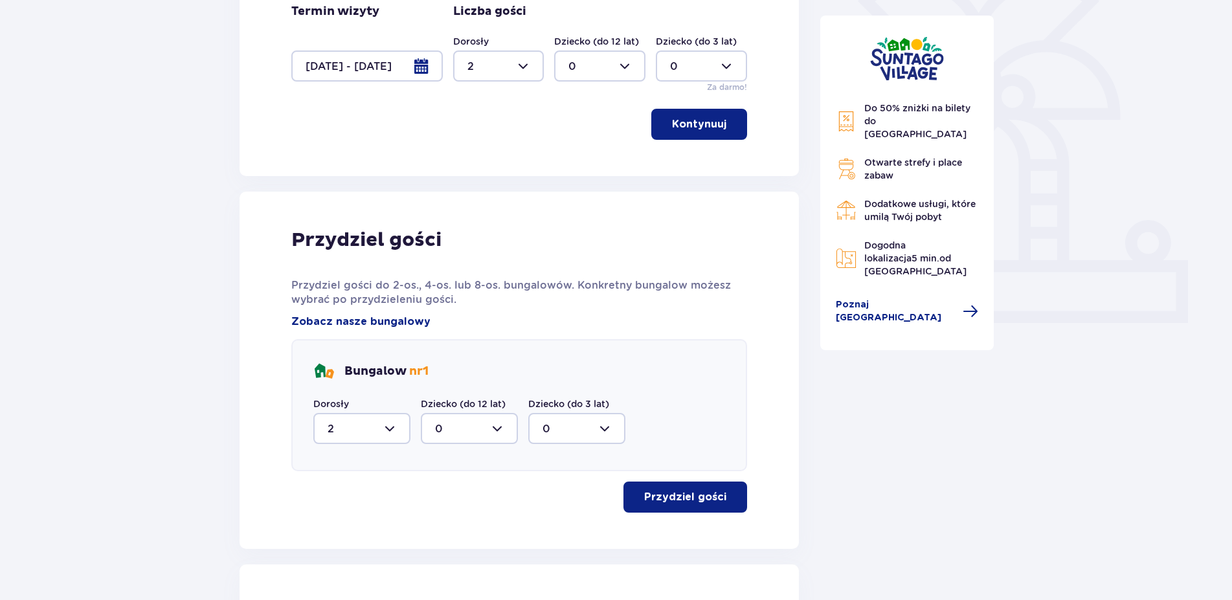
scroll to position [234, 0]
